Goal: Task Accomplishment & Management: Manage account settings

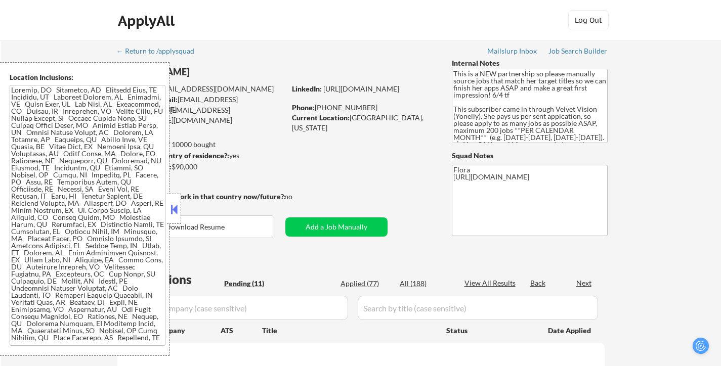
select select ""pending""
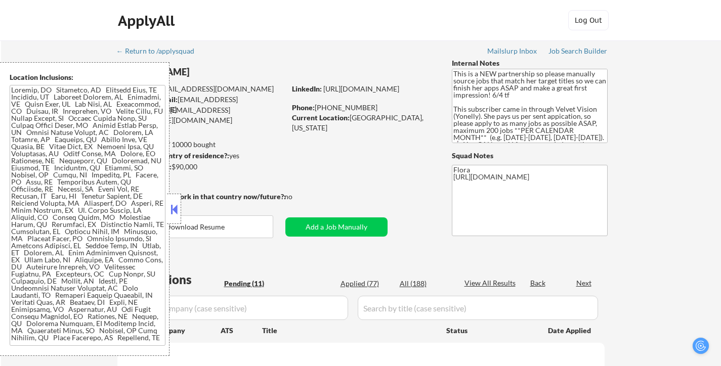
select select ""pending""
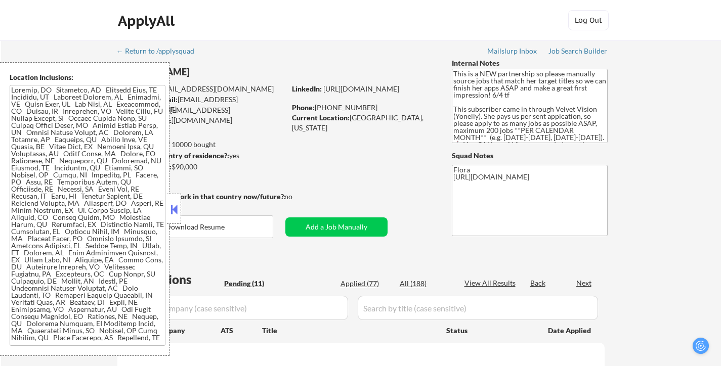
select select ""pending""
click at [176, 208] on button at bounding box center [173, 209] width 11 height 15
